Goal: Information Seeking & Learning: Learn about a topic

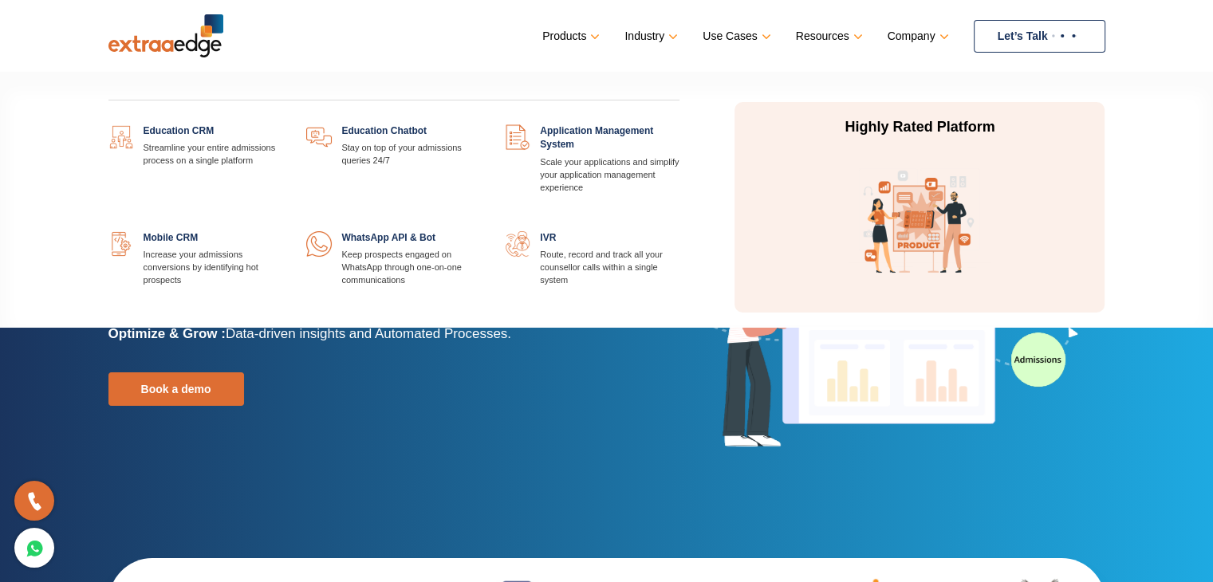
click at [680, 124] on link at bounding box center [680, 124] width 0 height 0
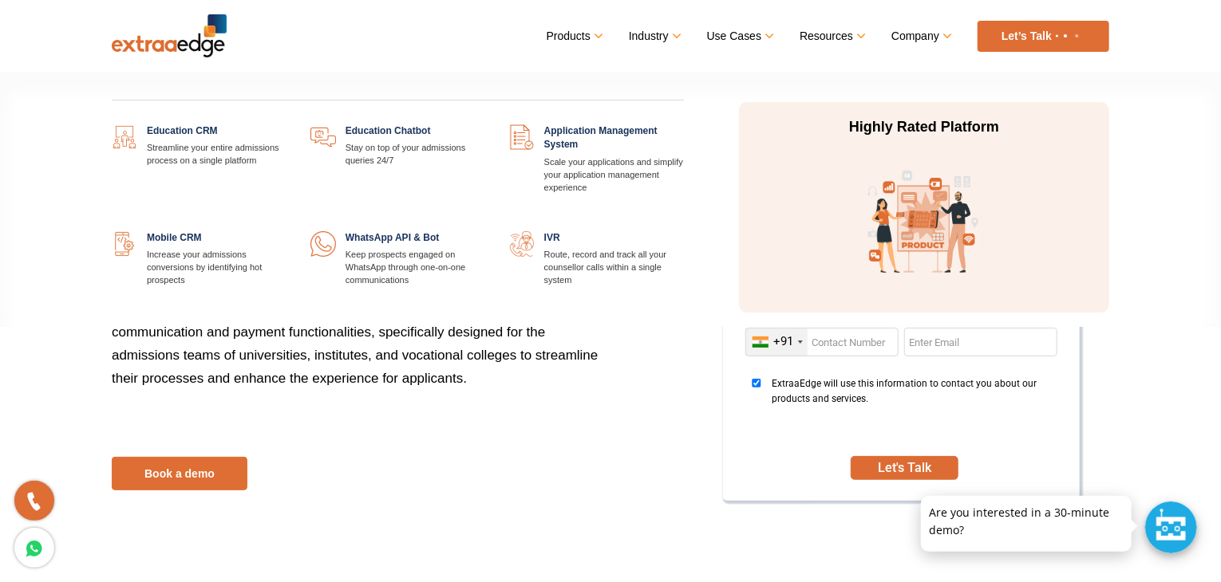
click at [286, 124] on link at bounding box center [286, 124] width 0 height 0
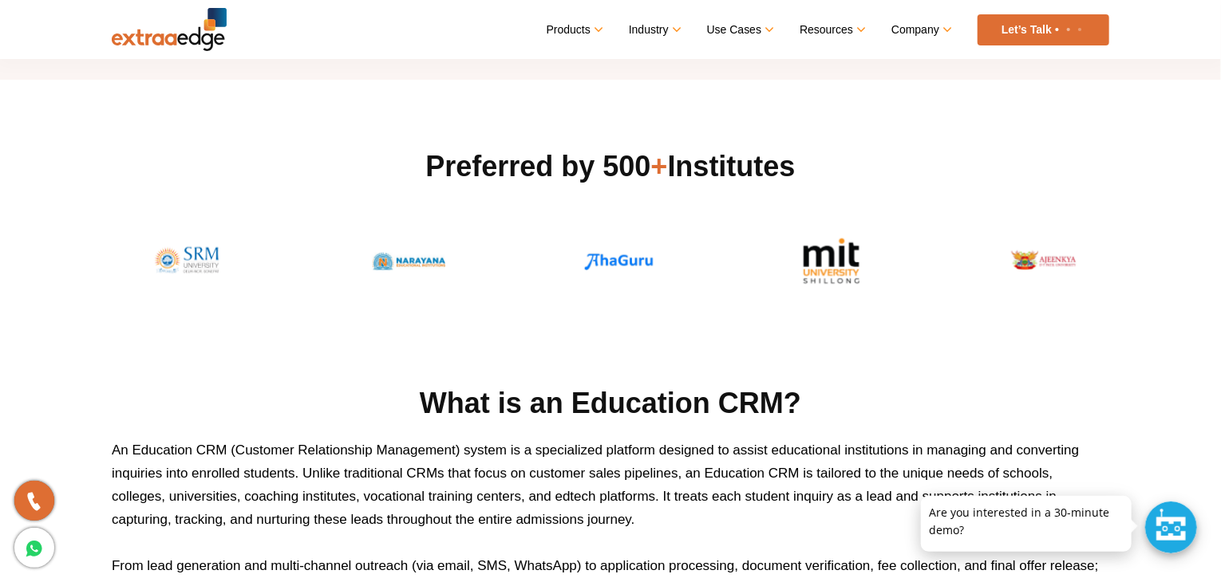
scroll to position [333, 0]
